Goal: Check status: Check status

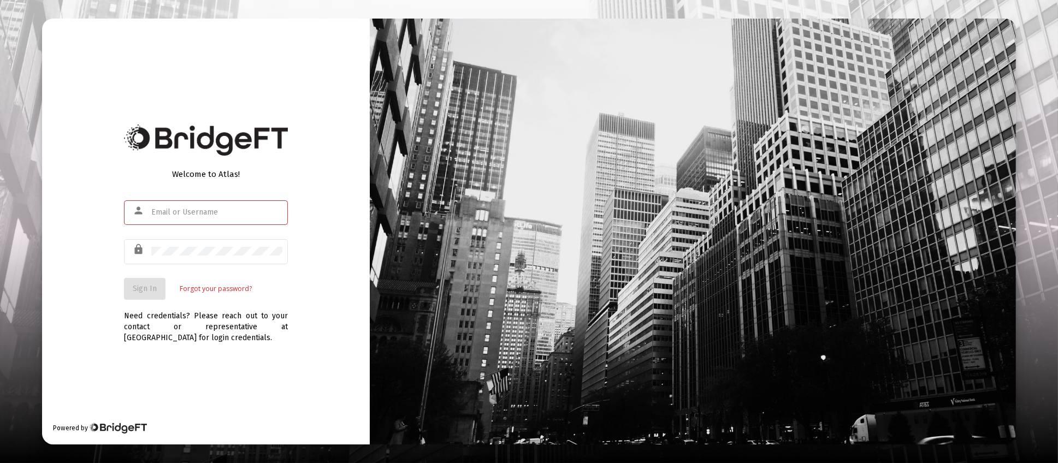
type input "[PERSON_NAME][EMAIL_ADDRESS][DOMAIN_NAME]"
click at [151, 289] on span "Sign In" at bounding box center [145, 288] width 24 height 9
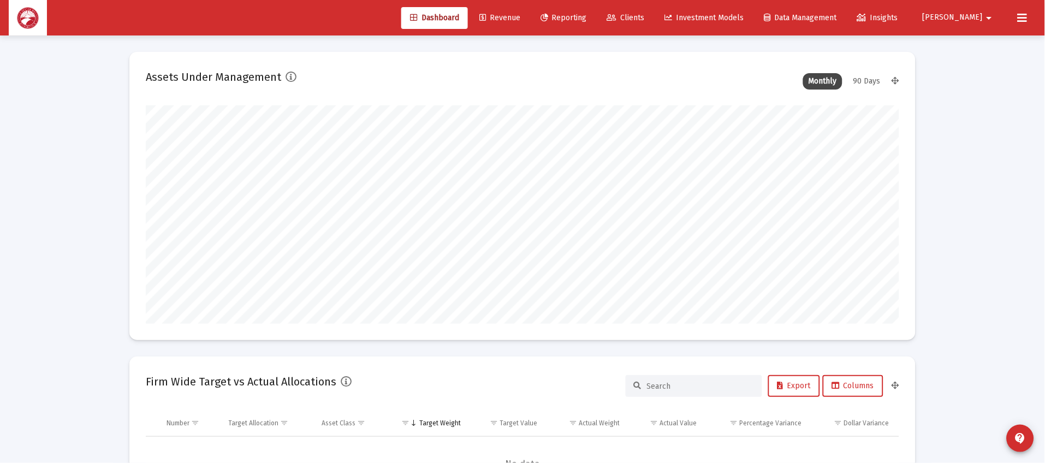
scroll to position [218, 406]
click at [654, 9] on link "Clients" at bounding box center [625, 18] width 55 height 22
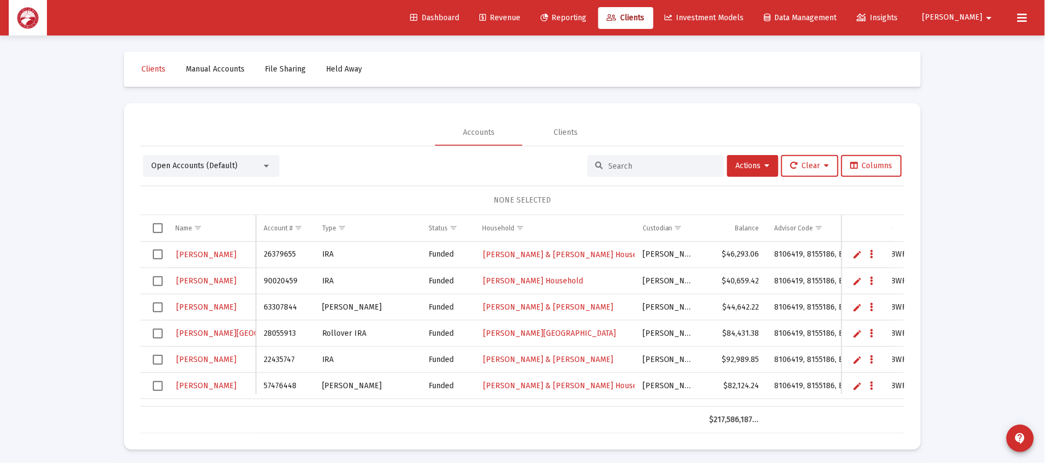
click at [651, 171] on div at bounding box center [655, 166] width 136 height 22
click at [654, 163] on input at bounding box center [662, 166] width 107 height 9
type input "[PERSON_NAME]"
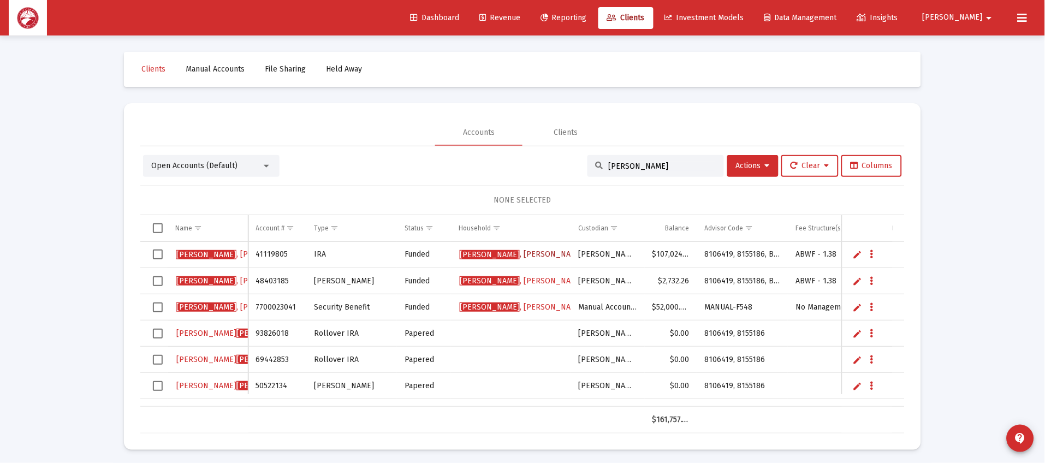
click at [506, 256] on span "[PERSON_NAME] Household" at bounding box center [542, 254] width 164 height 9
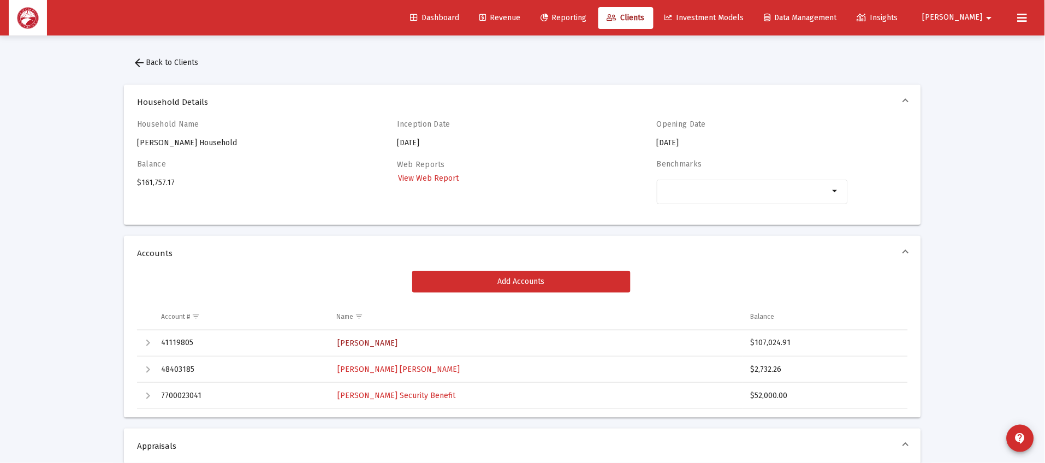
click at [395, 342] on span "[PERSON_NAME]" at bounding box center [368, 343] width 60 height 9
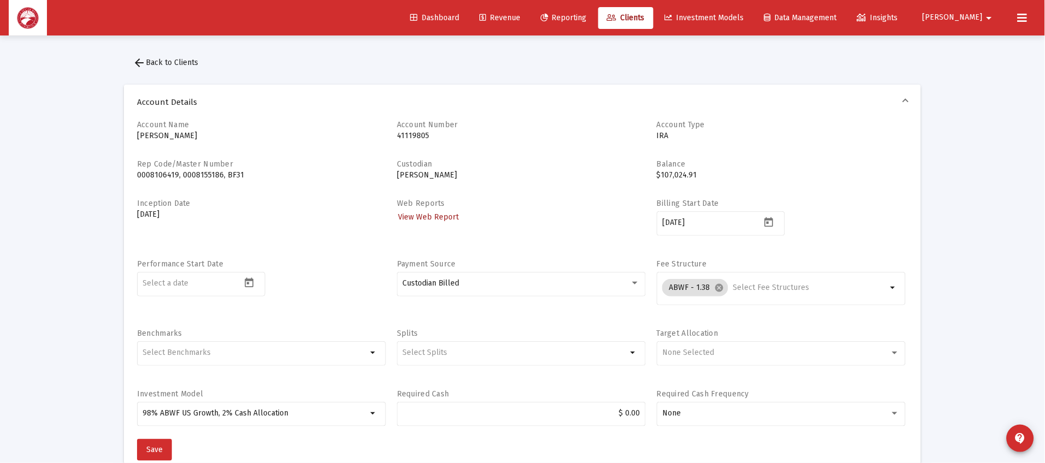
click at [435, 216] on span "View Web Report" at bounding box center [428, 216] width 61 height 9
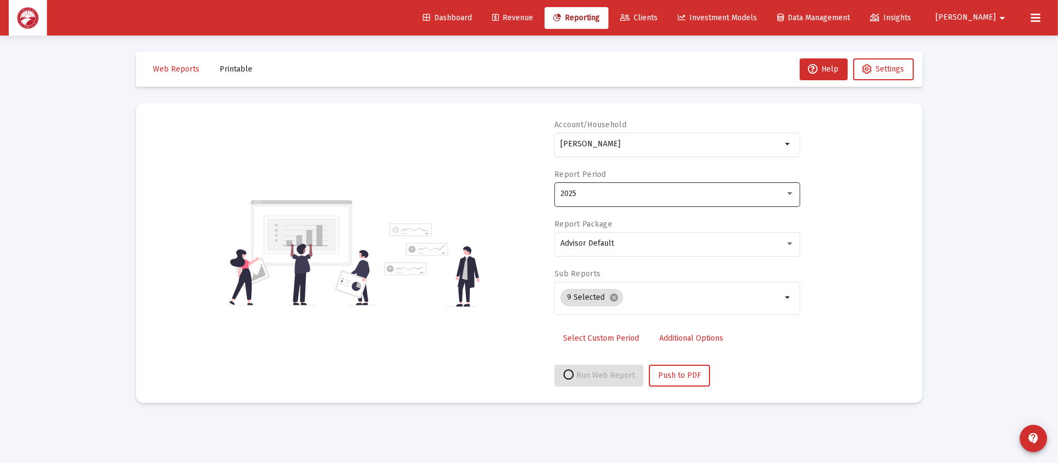
click at [687, 194] on div "2025" at bounding box center [672, 193] width 224 height 9
select select "View all"
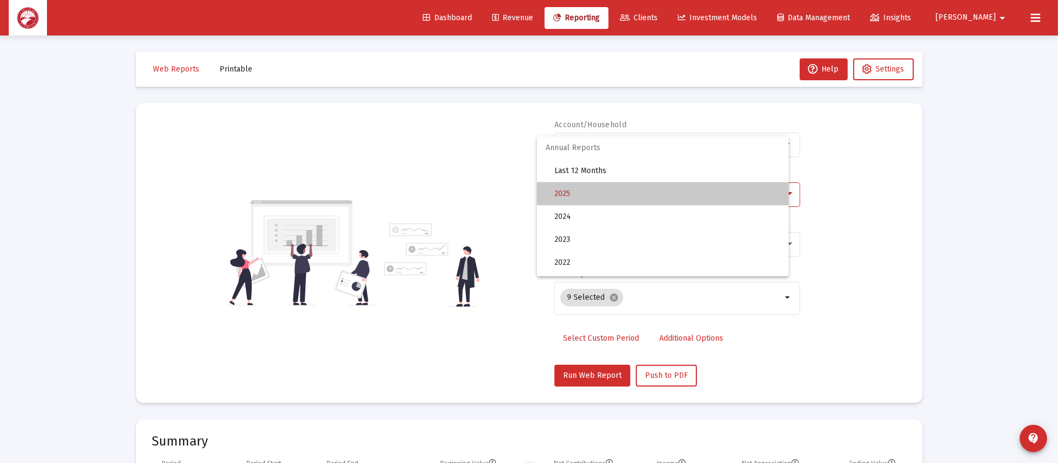
click at [684, 191] on span "2025" at bounding box center [666, 193] width 225 height 23
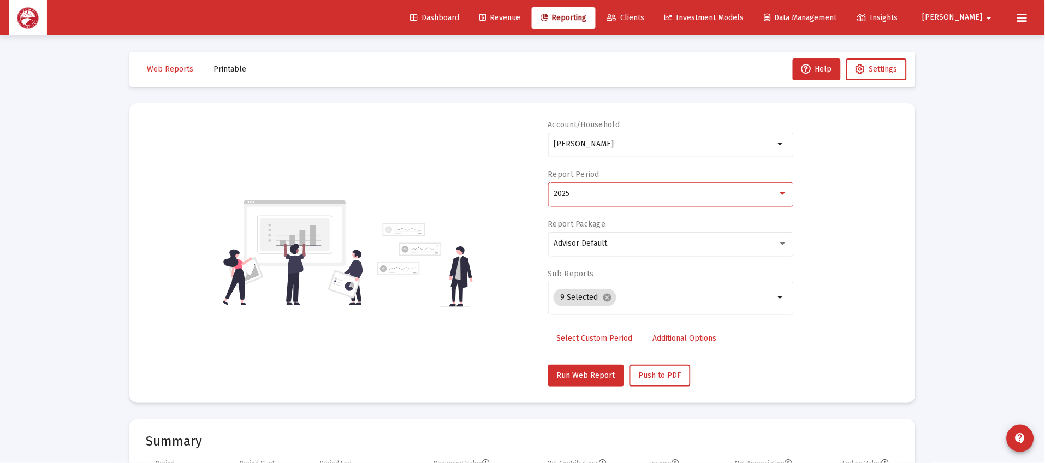
click at [685, 189] on div "2025" at bounding box center [666, 193] width 224 height 9
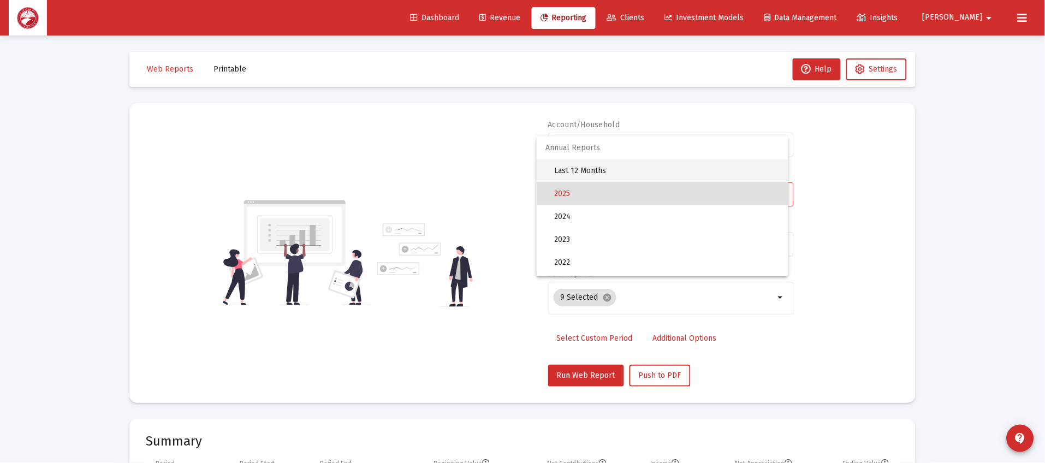
click at [696, 170] on span "Last 12 Months" at bounding box center [666, 170] width 225 height 23
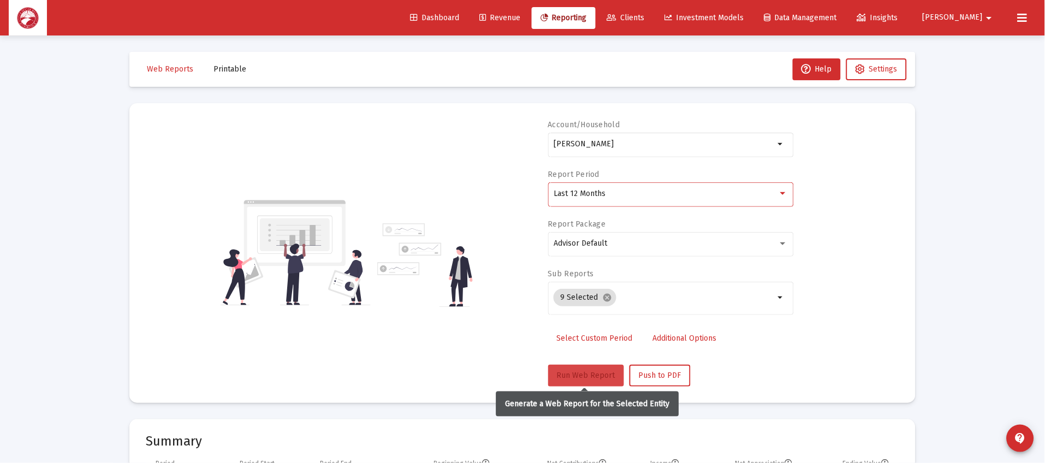
click at [574, 371] on span "Run Web Report" at bounding box center [586, 375] width 58 height 9
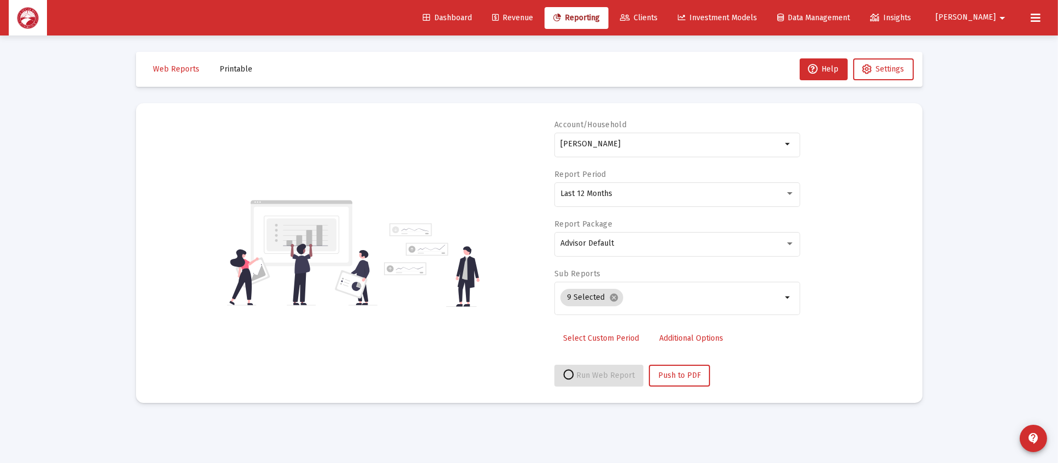
select select "View all"
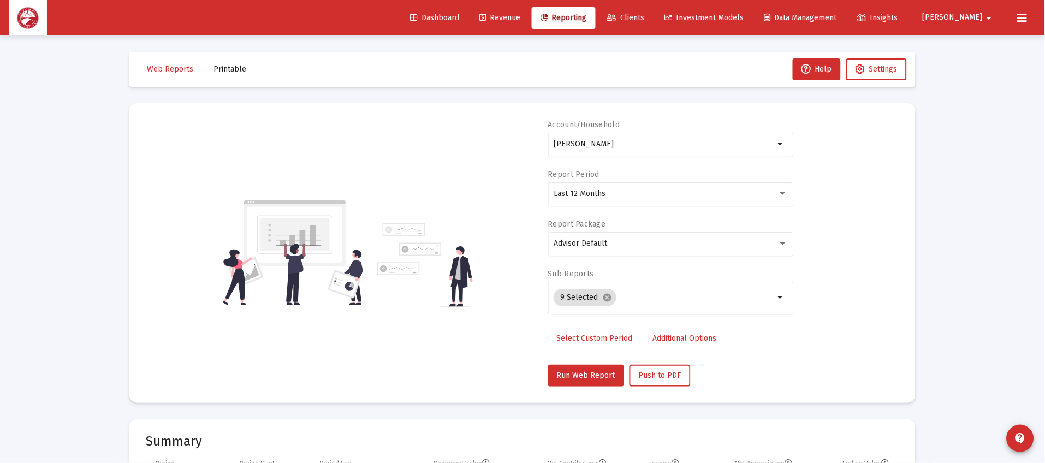
scroll to position [327, 0]
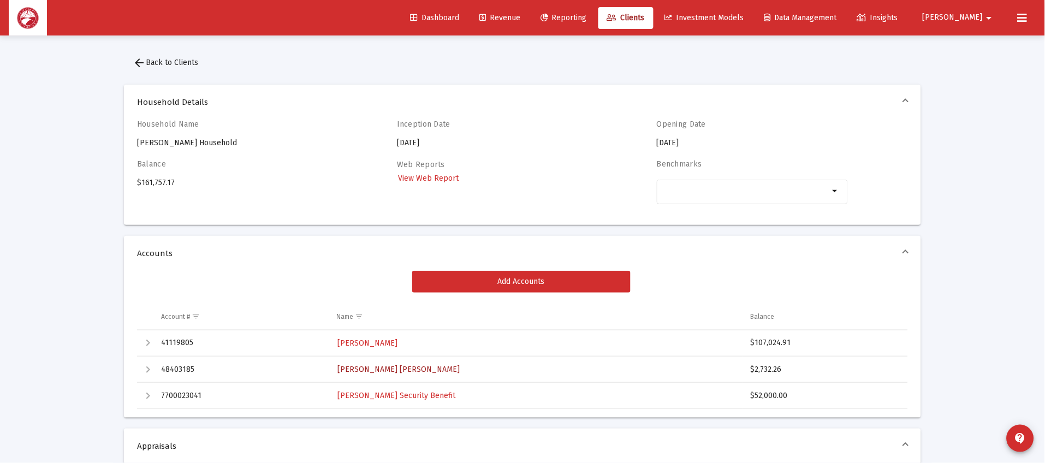
click at [425, 372] on span "[PERSON_NAME] [PERSON_NAME]" at bounding box center [399, 369] width 122 height 9
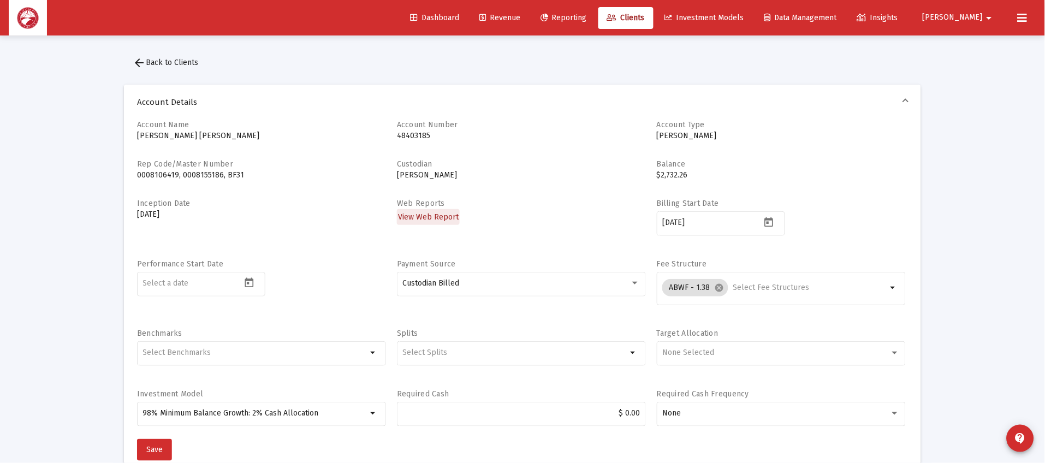
click at [432, 219] on span "View Web Report" at bounding box center [428, 216] width 61 height 9
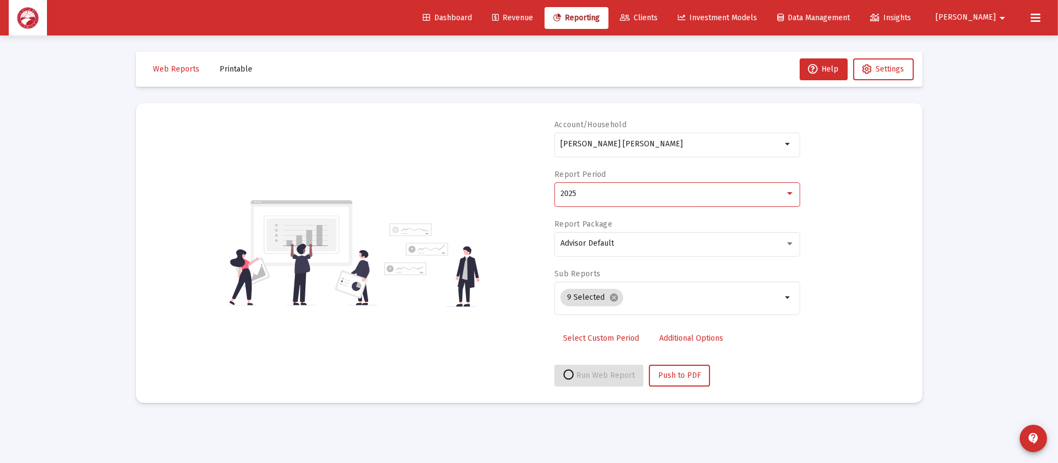
click at [644, 189] on div "2025" at bounding box center [672, 193] width 224 height 9
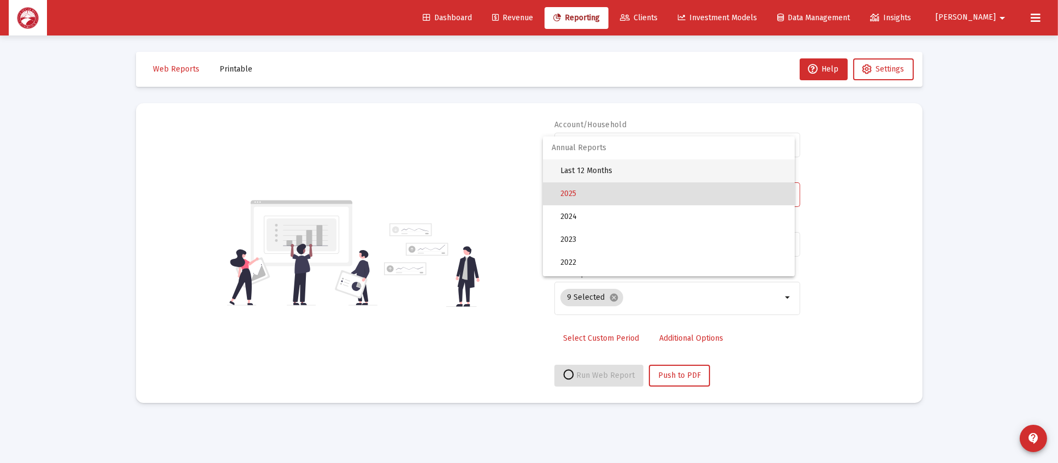
click at [648, 170] on span "Last 12 Months" at bounding box center [672, 170] width 225 height 23
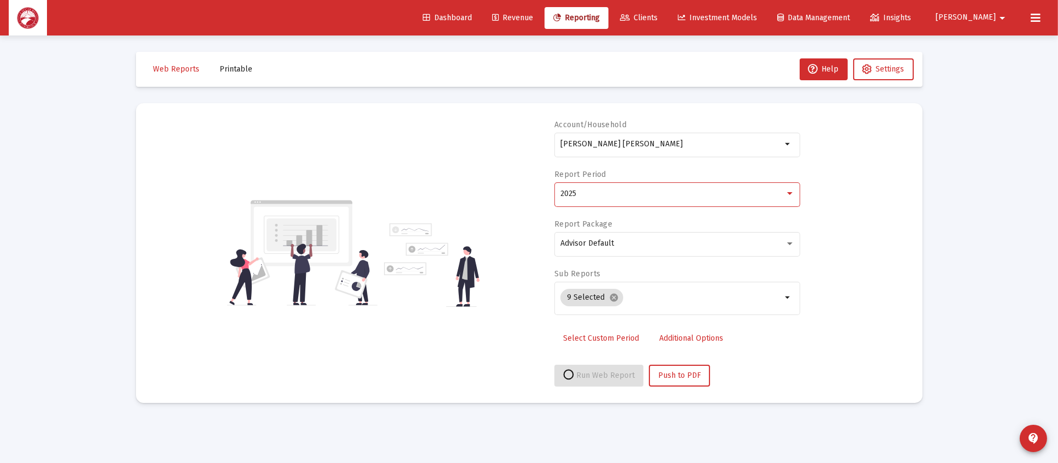
select select "View all"
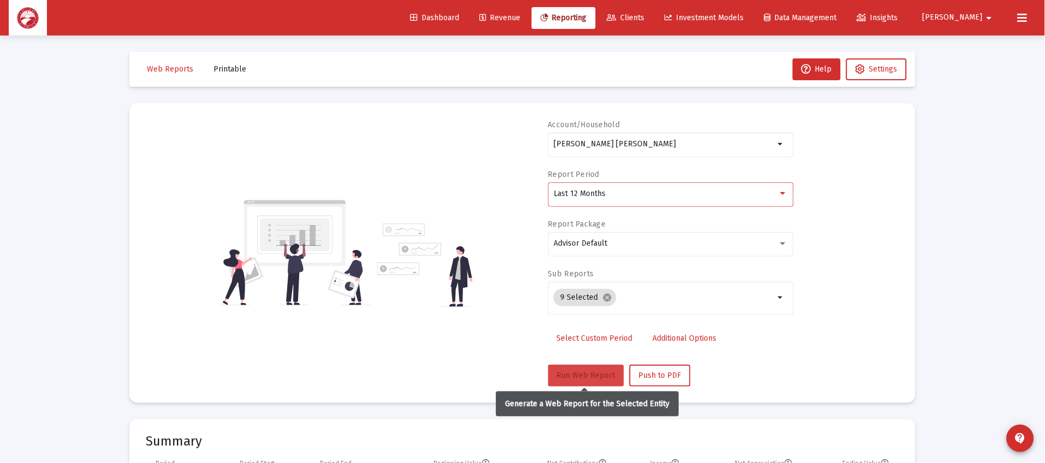
click at [579, 372] on span "Run Web Report" at bounding box center [586, 375] width 58 height 9
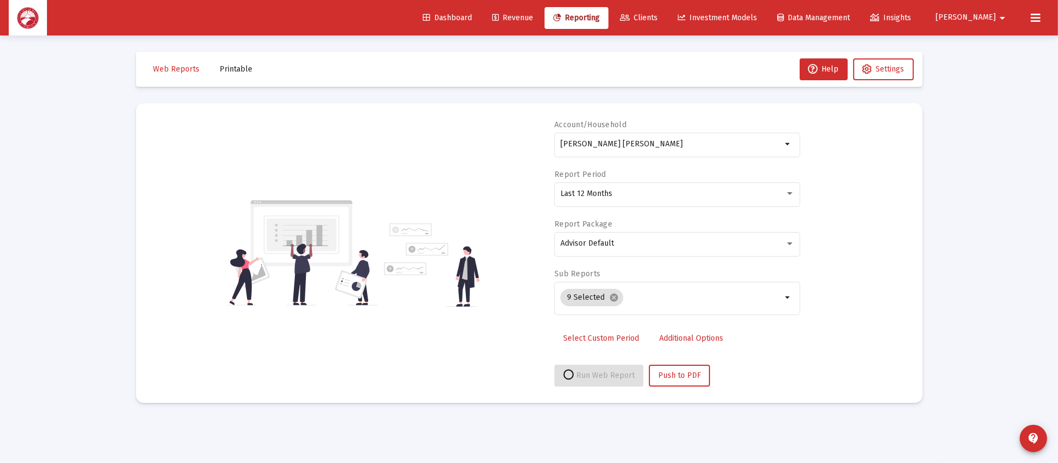
select select "View all"
